Goal: Contribute content

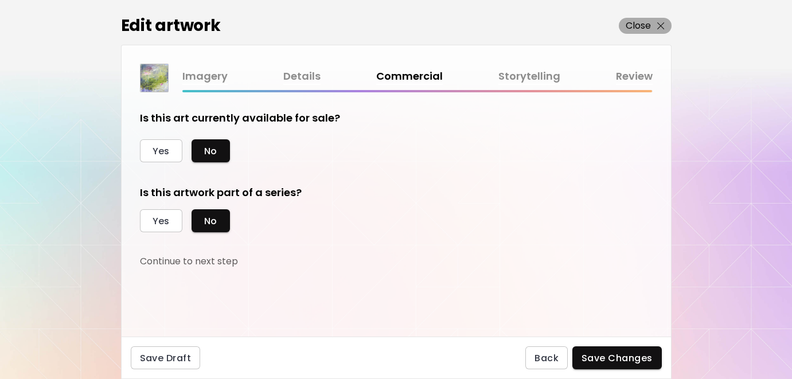
click at [628, 29] on p "Close" at bounding box center [638, 26] width 26 height 14
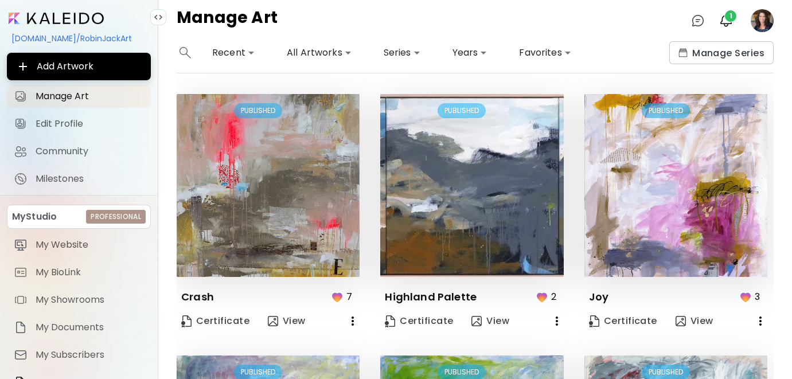
scroll to position [787, 0]
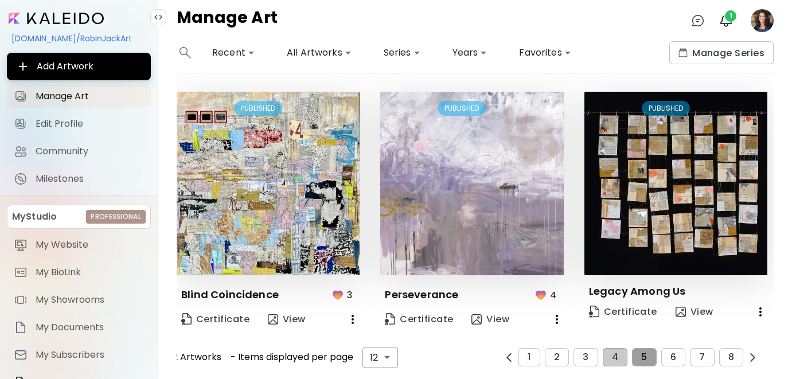
click at [643, 353] on span "5" at bounding box center [644, 357] width 6 height 10
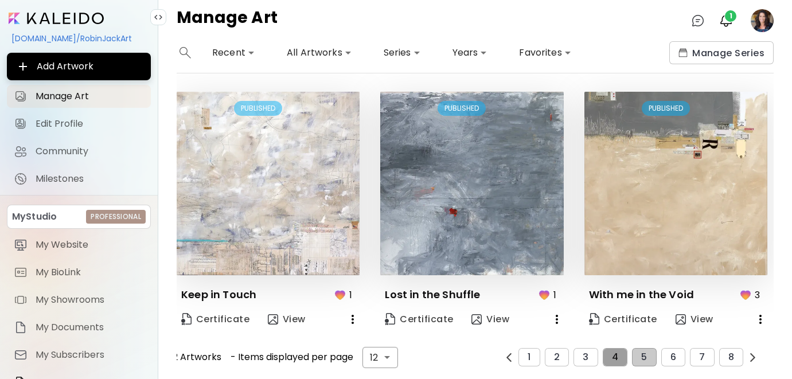
click at [615, 358] on span "4" at bounding box center [615, 357] width 6 height 10
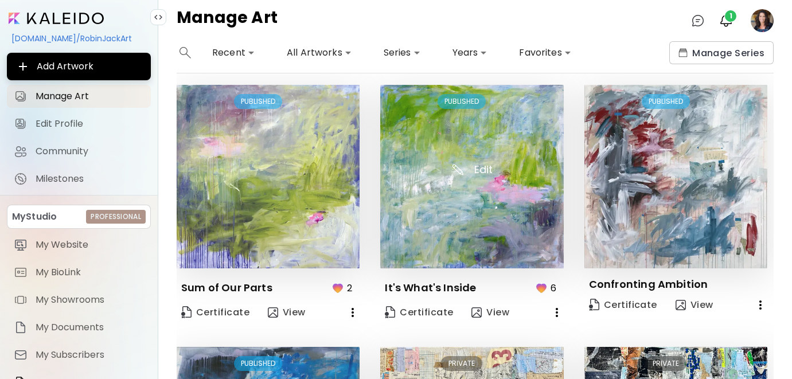
scroll to position [265, 0]
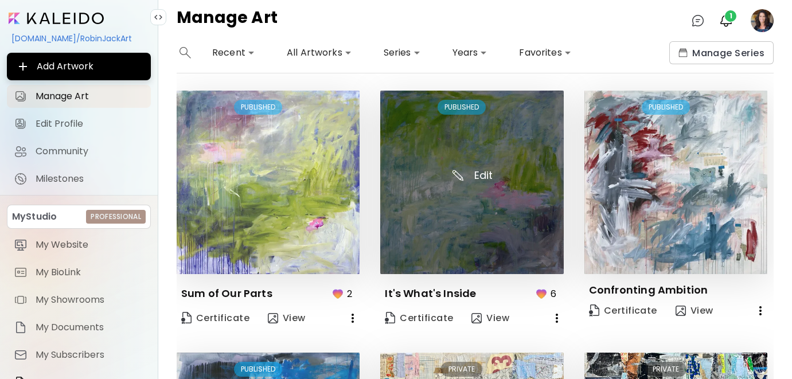
click at [480, 216] on img at bounding box center [471, 182] width 183 height 183
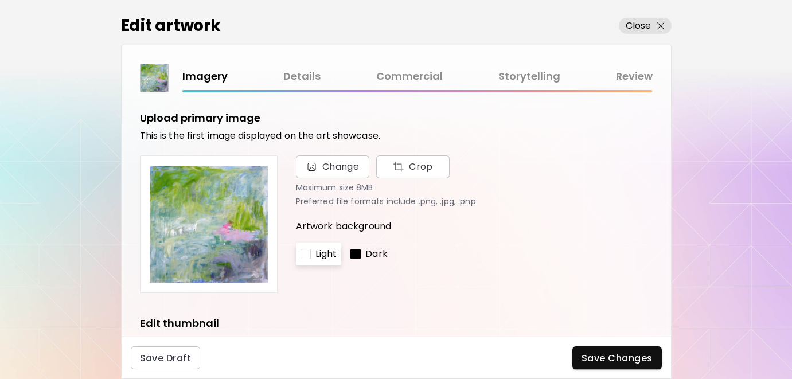
click at [299, 76] on link "Details" at bounding box center [301, 76] width 37 height 17
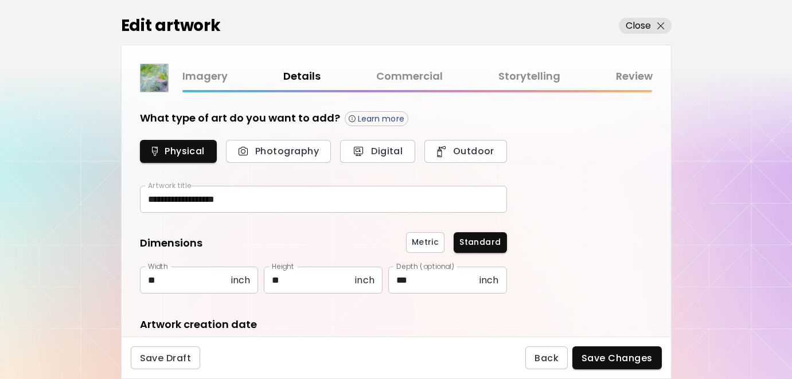
type input "**********"
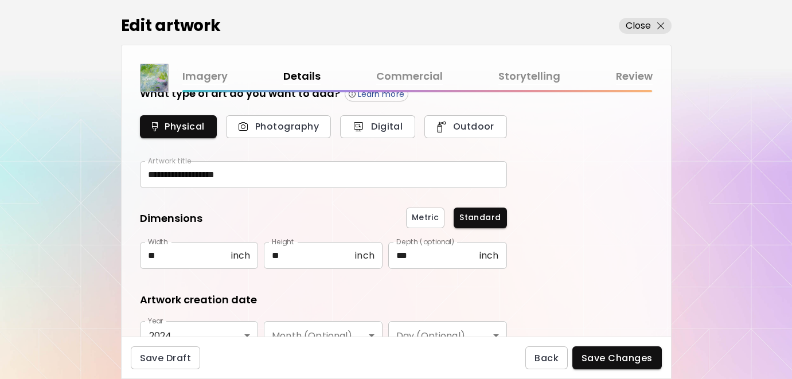
scroll to position [24, 0]
click at [418, 75] on link "Commercial" at bounding box center [409, 76] width 66 height 17
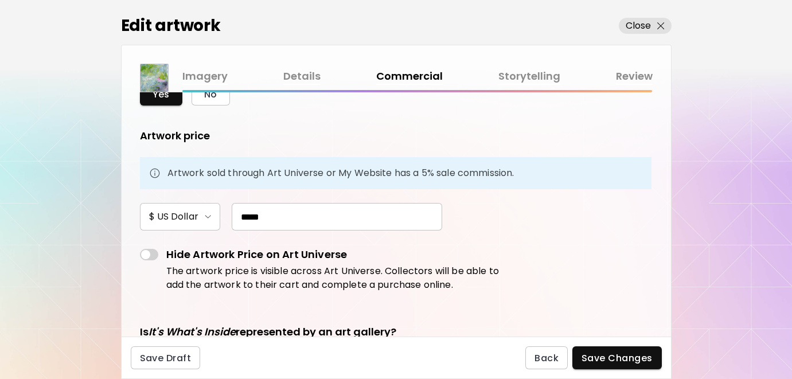
scroll to position [85, 0]
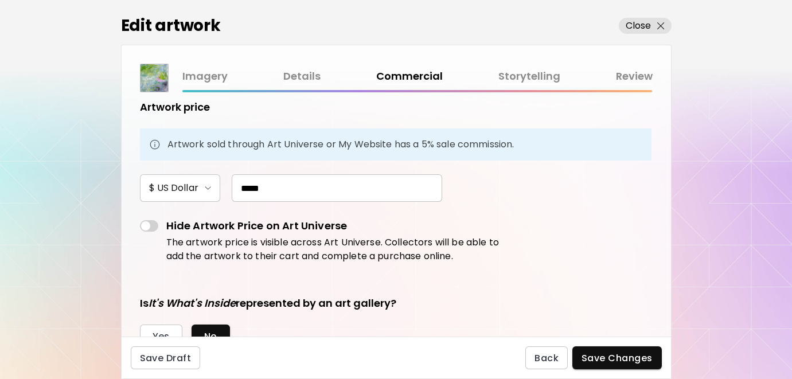
click at [294, 73] on link "Details" at bounding box center [301, 76] width 37 height 17
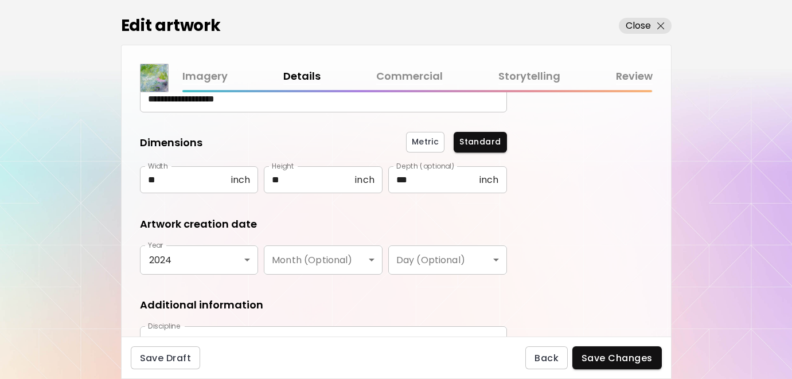
scroll to position [101, 0]
